Goal: Task Accomplishment & Management: Manage account settings

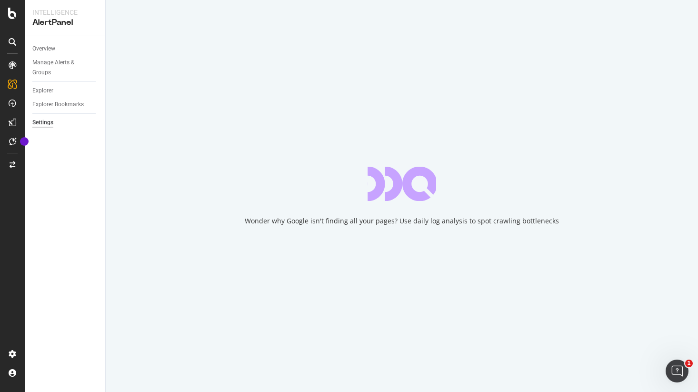
select select "01"
select select "45"
